Goal: Manage account settings

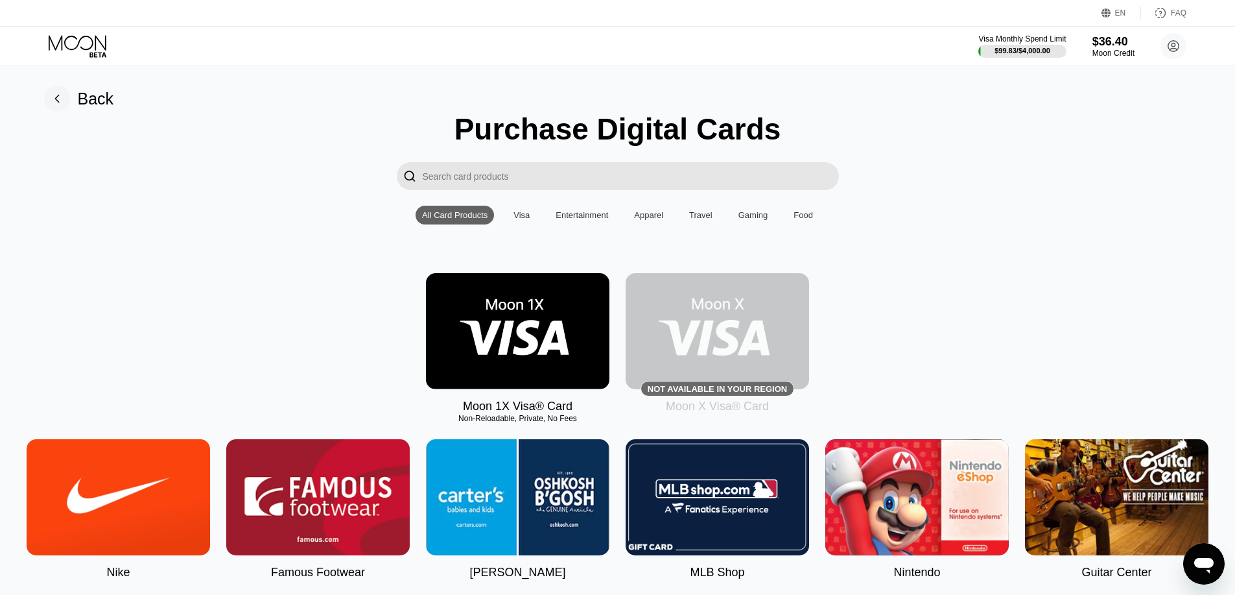
click at [64, 37] on icon at bounding box center [79, 46] width 60 height 23
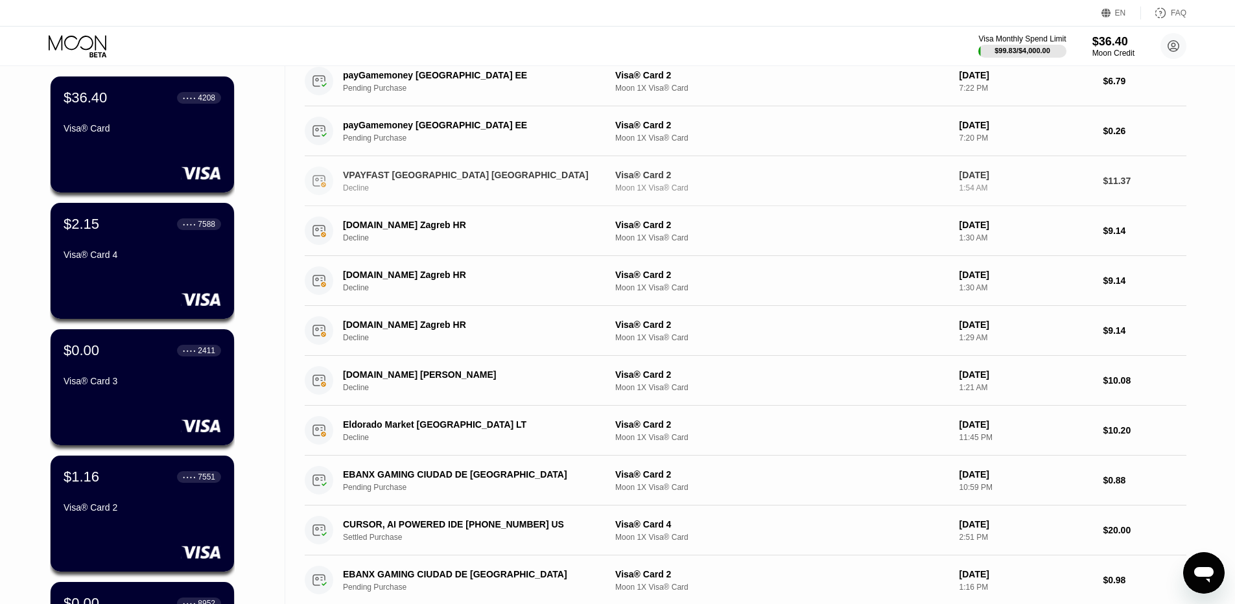
scroll to position [130, 0]
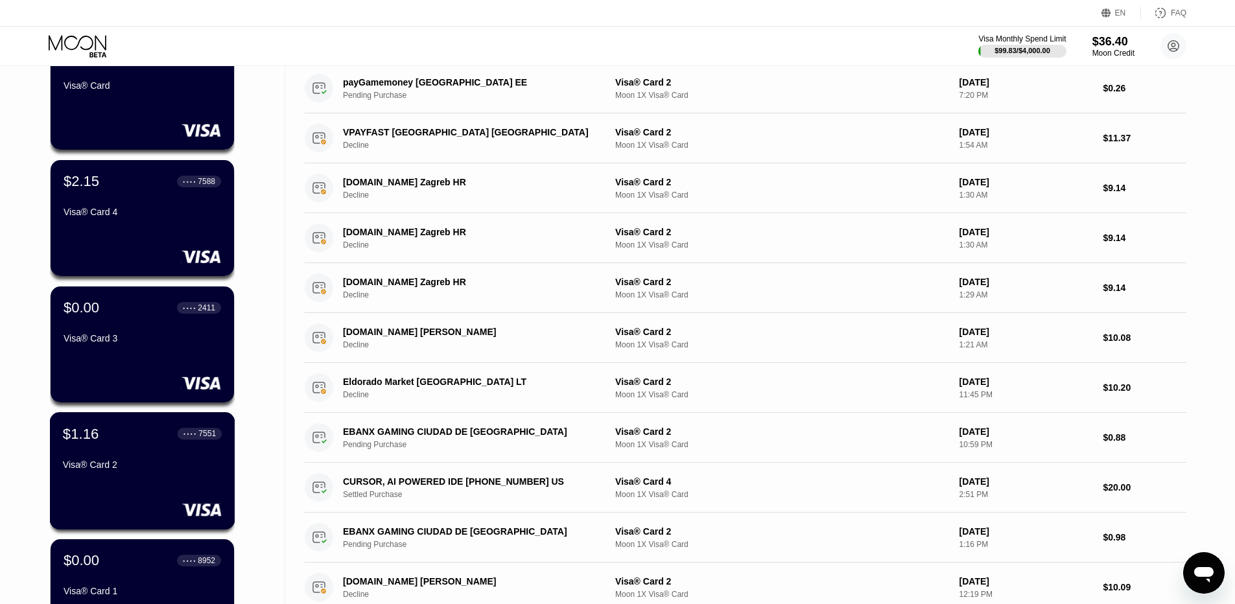
click at [164, 449] on div "$1.16 ● ● ● ● 7551 Visa® Card 2" at bounding box center [142, 450] width 159 height 50
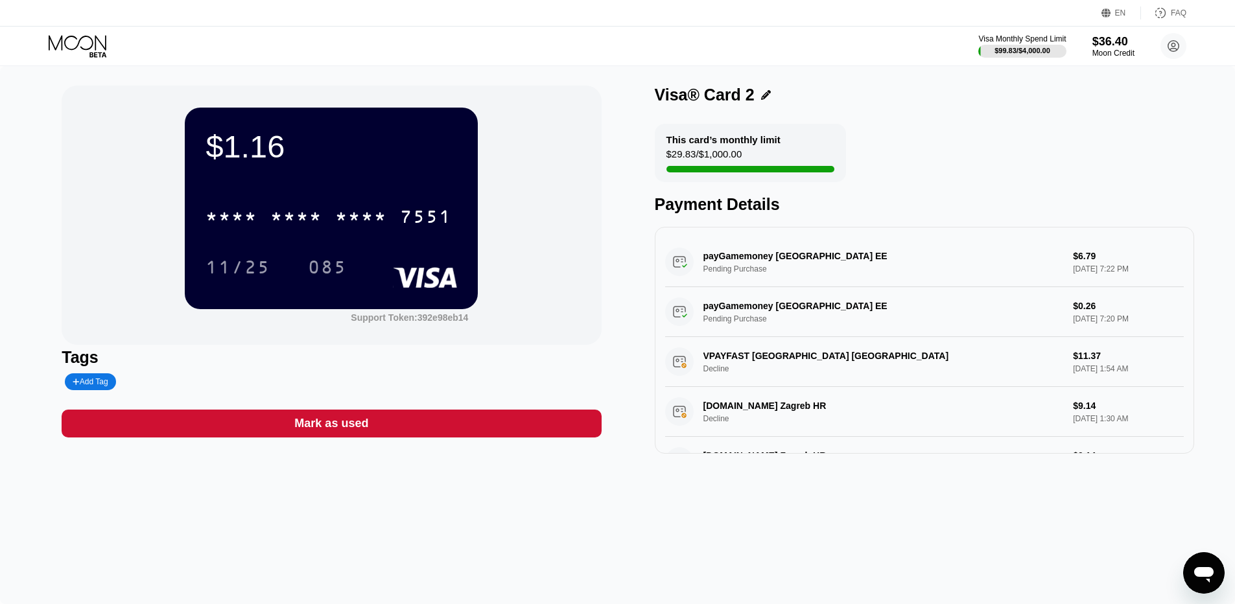
click at [68, 36] on icon at bounding box center [78, 42] width 58 height 15
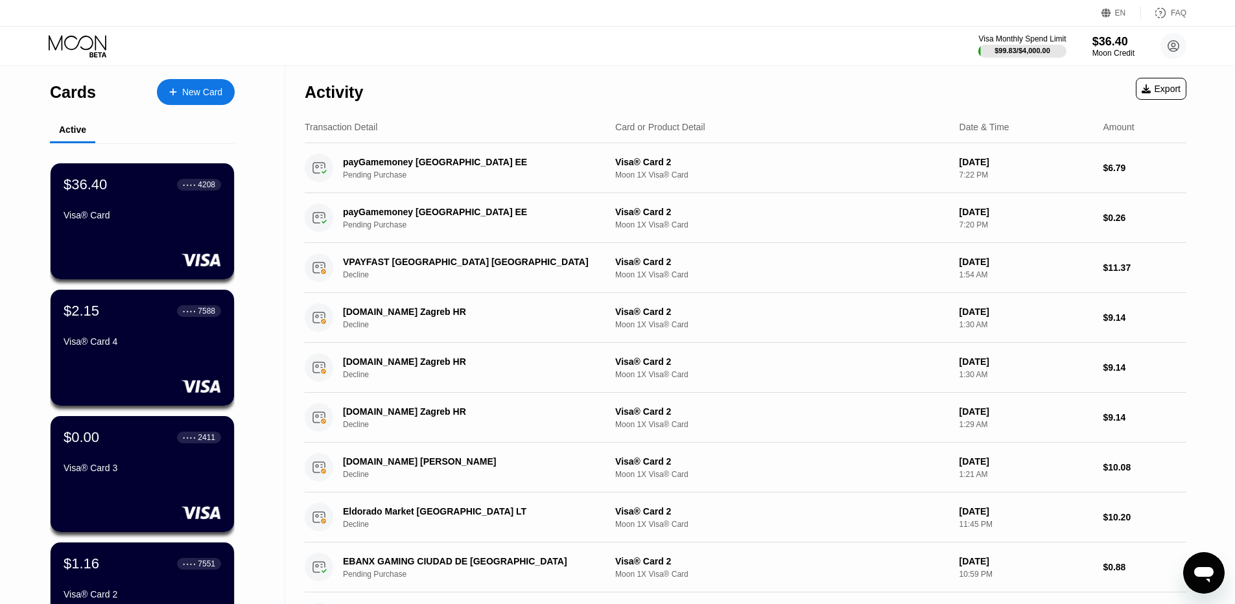
click at [1187, 33] on div "Visa Monthly Spend Limit $99.83 / $4,000.00 $36.40 Moon Credit zuravlevp177@gma…" at bounding box center [617, 46] width 1235 height 39
click at [1177, 36] on circle at bounding box center [1174, 46] width 26 height 26
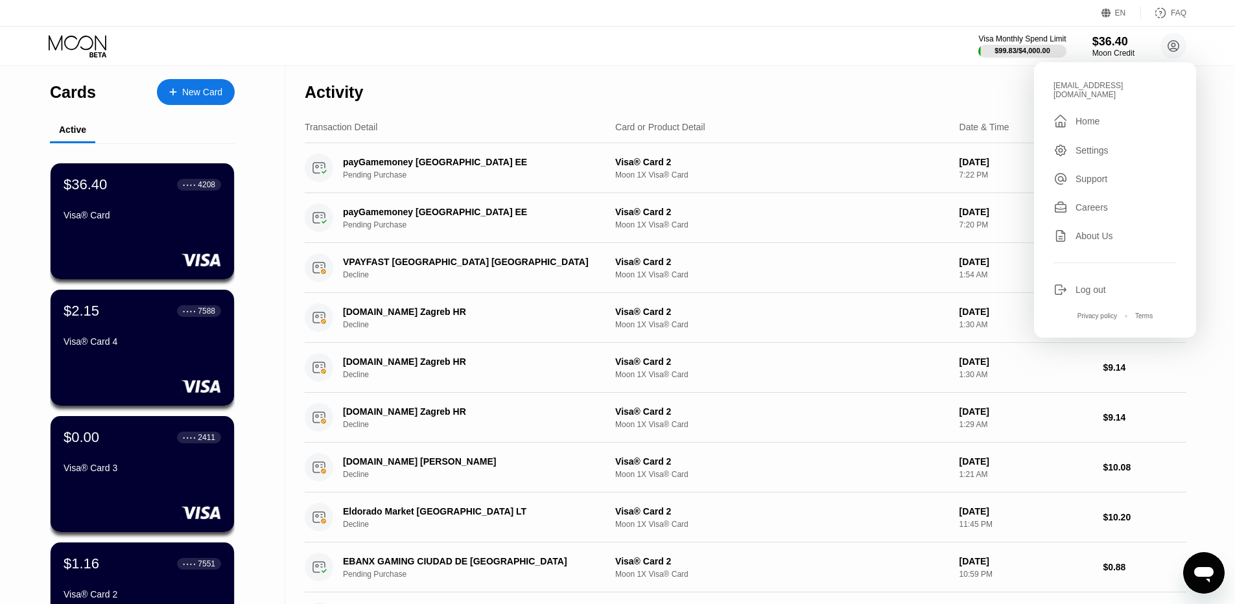
click at [1078, 117] on div "Home" at bounding box center [1088, 121] width 24 height 10
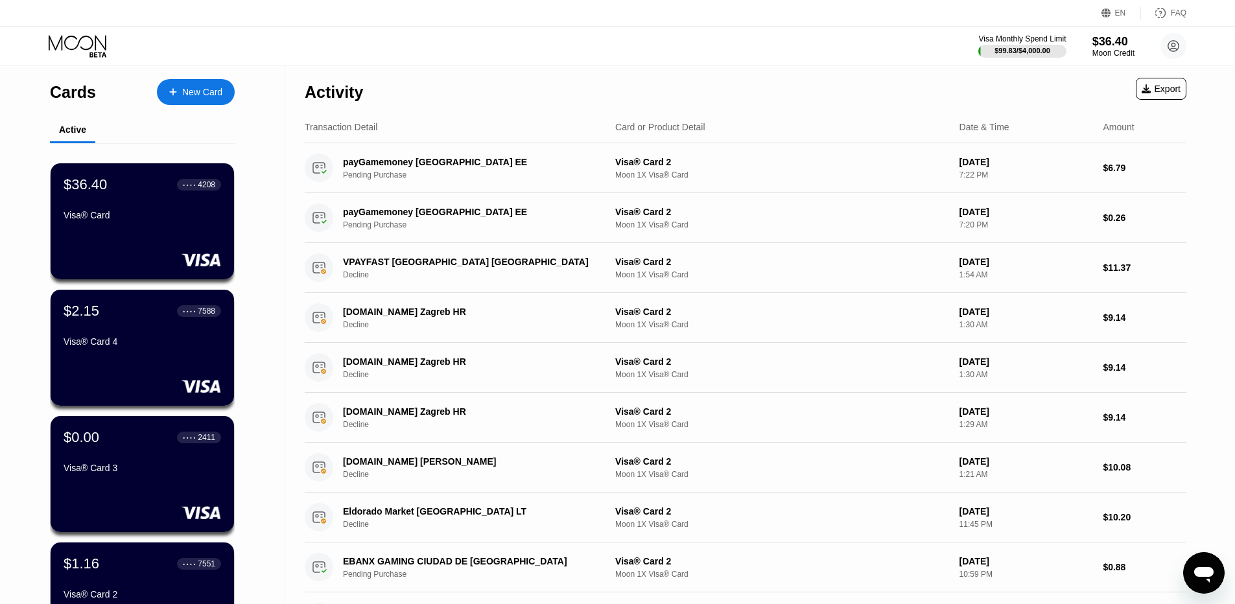
click at [80, 35] on icon at bounding box center [79, 46] width 60 height 23
click at [1182, 38] on circle at bounding box center [1174, 46] width 26 height 26
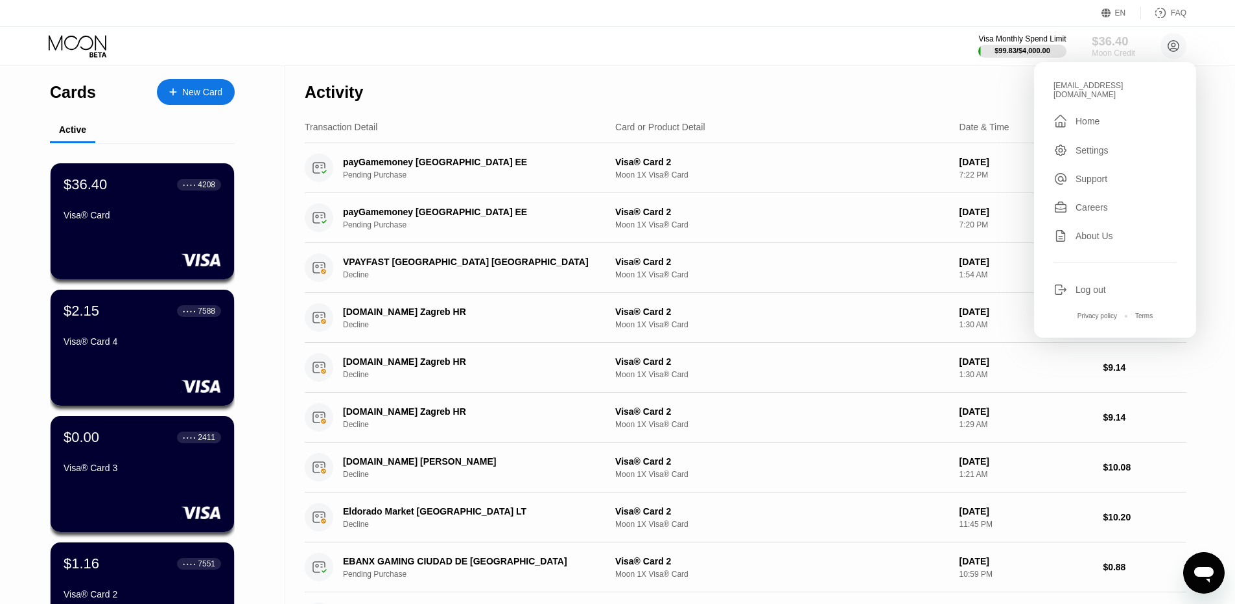
click at [1111, 42] on div "$36.40" at bounding box center [1113, 41] width 43 height 14
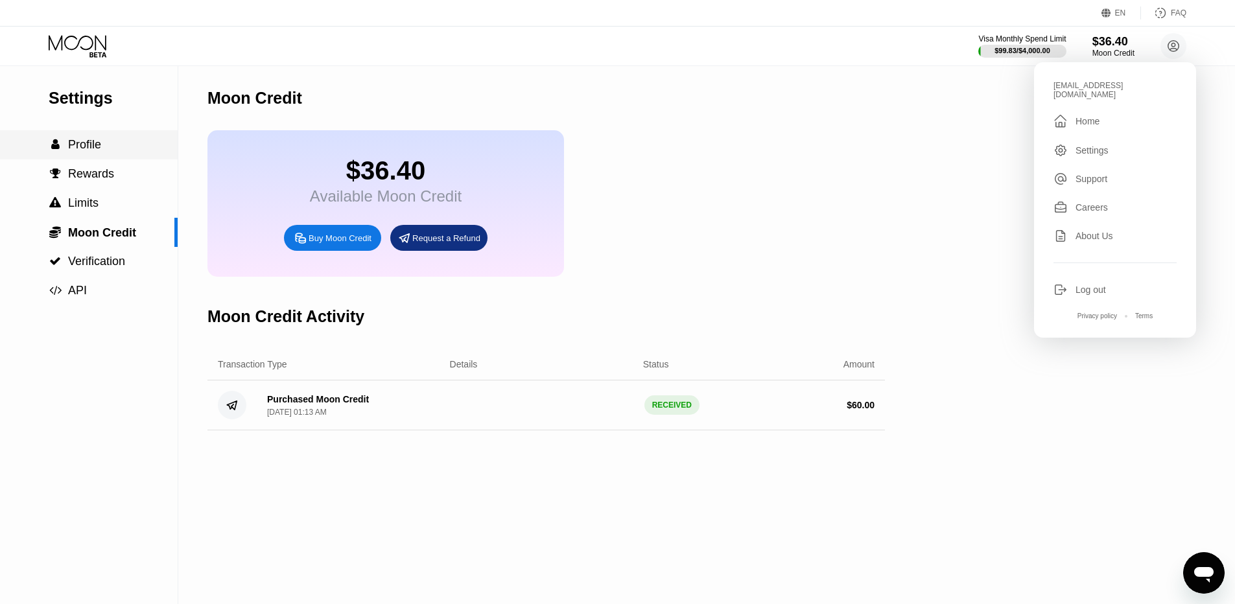
click at [101, 141] on div " Profile" at bounding box center [89, 145] width 178 height 14
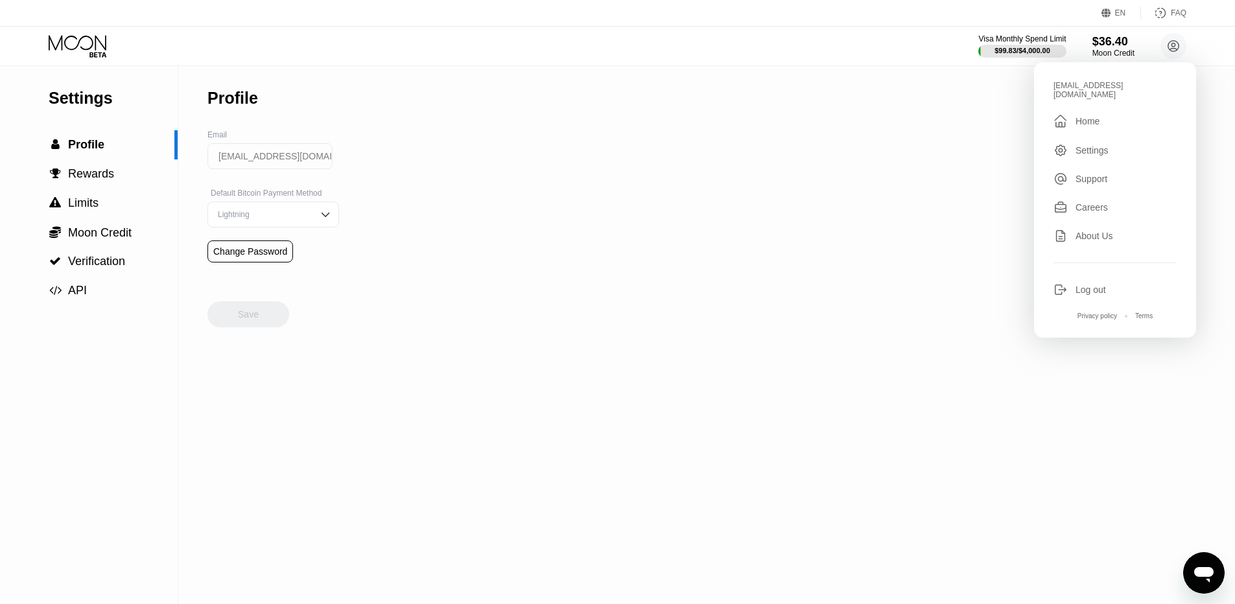
click at [303, 224] on div "Lightning" at bounding box center [274, 215] width 132 height 26
click at [319, 214] on img at bounding box center [325, 214] width 13 height 13
